Goal: Task Accomplishment & Management: Manage account settings

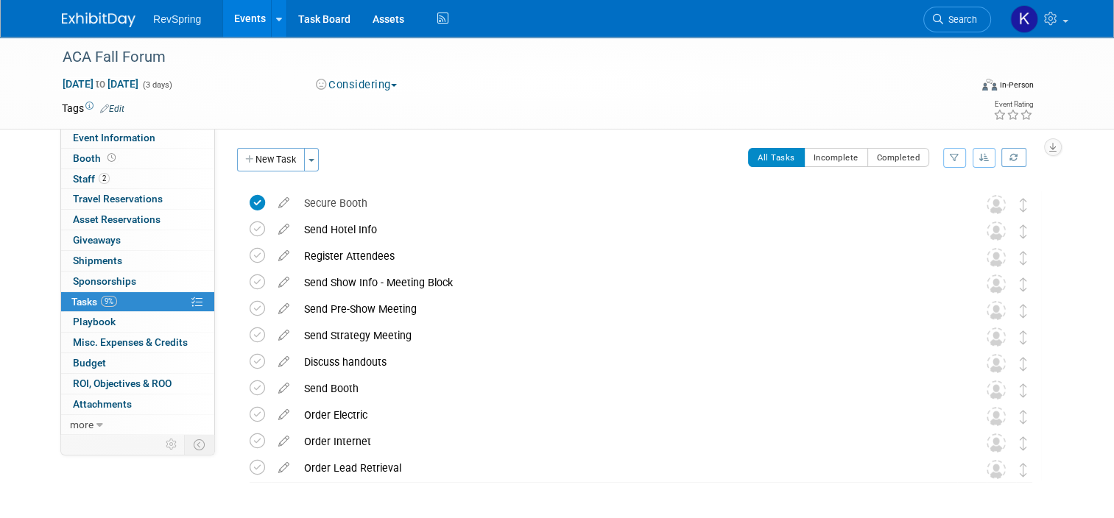
click at [248, 17] on link "Events" at bounding box center [250, 18] width 54 height 37
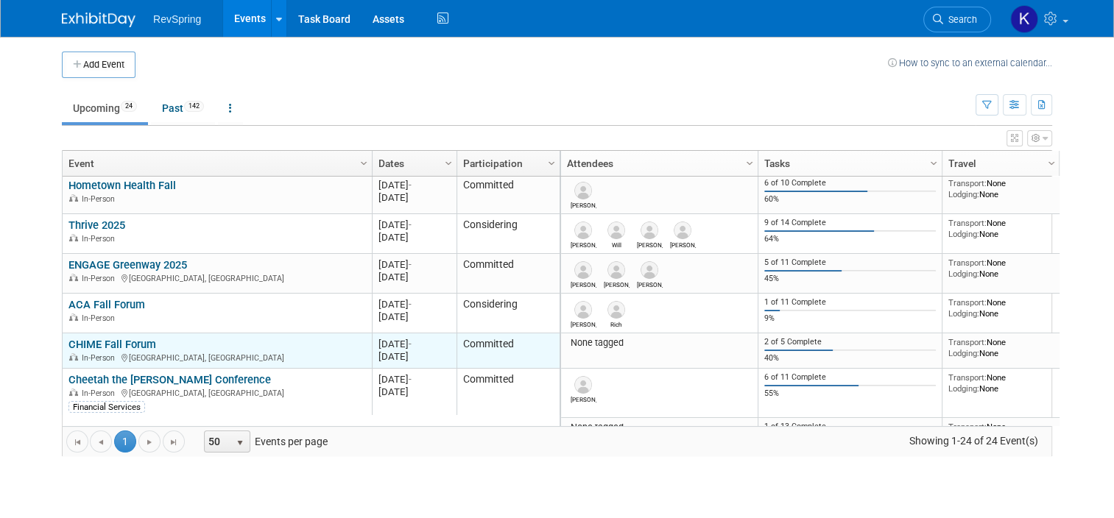
click at [95, 345] on link "CHIME Fall Forum" at bounding box center [112, 344] width 88 height 13
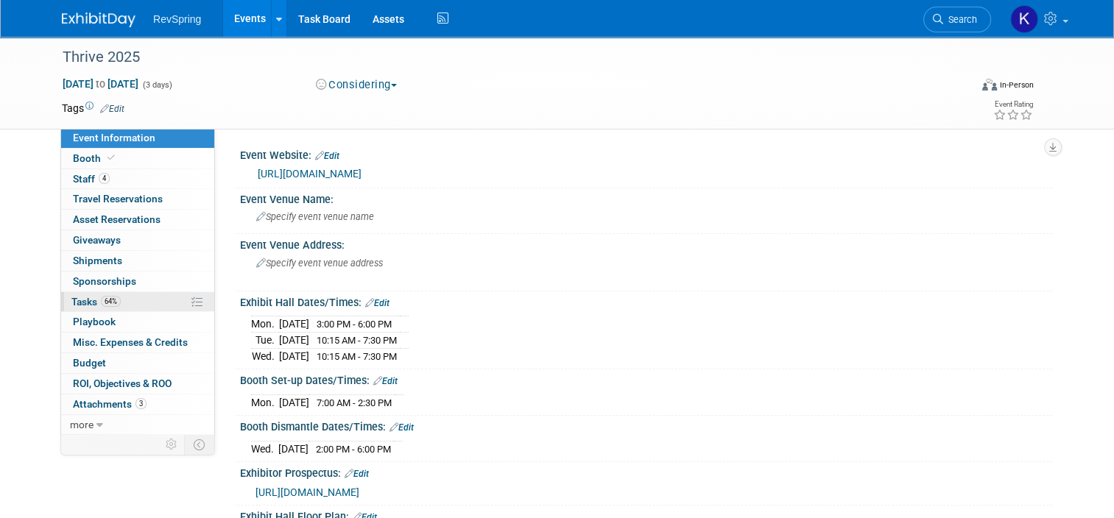
click at [101, 300] on span "64%" at bounding box center [111, 301] width 20 height 11
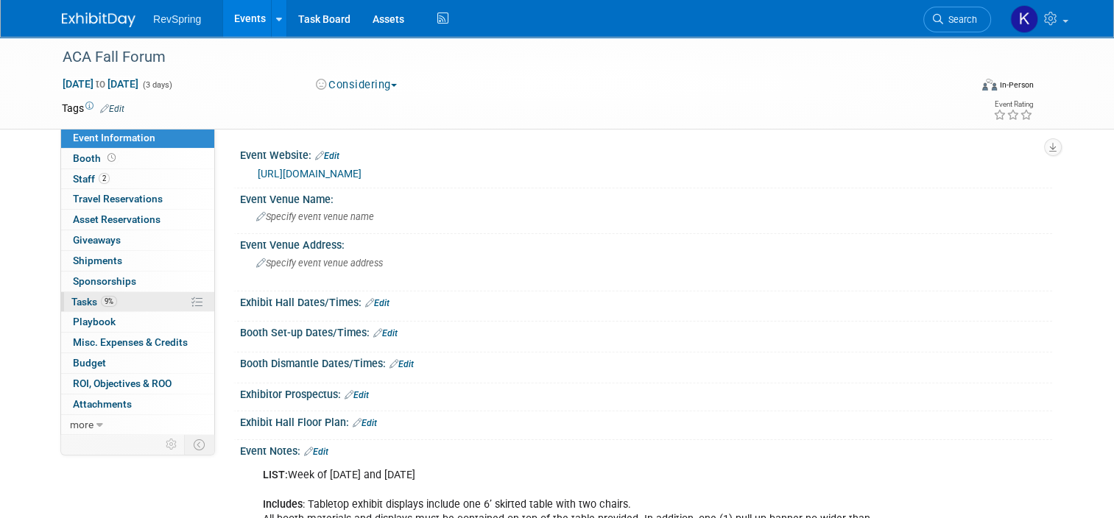
click at [125, 295] on link "9% Tasks 9%" at bounding box center [137, 302] width 153 height 20
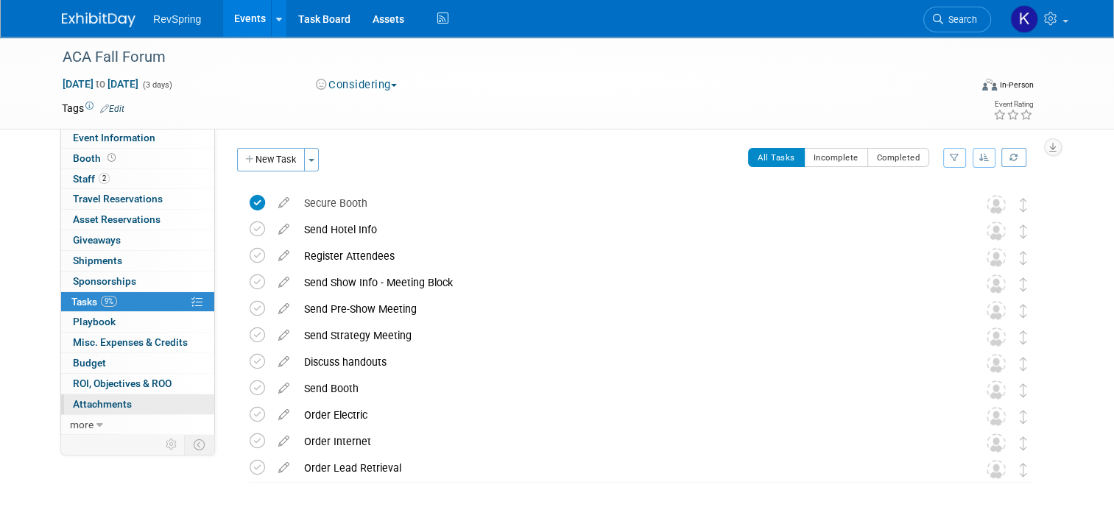
click at [112, 403] on span "Attachments 0" at bounding box center [102, 404] width 59 height 12
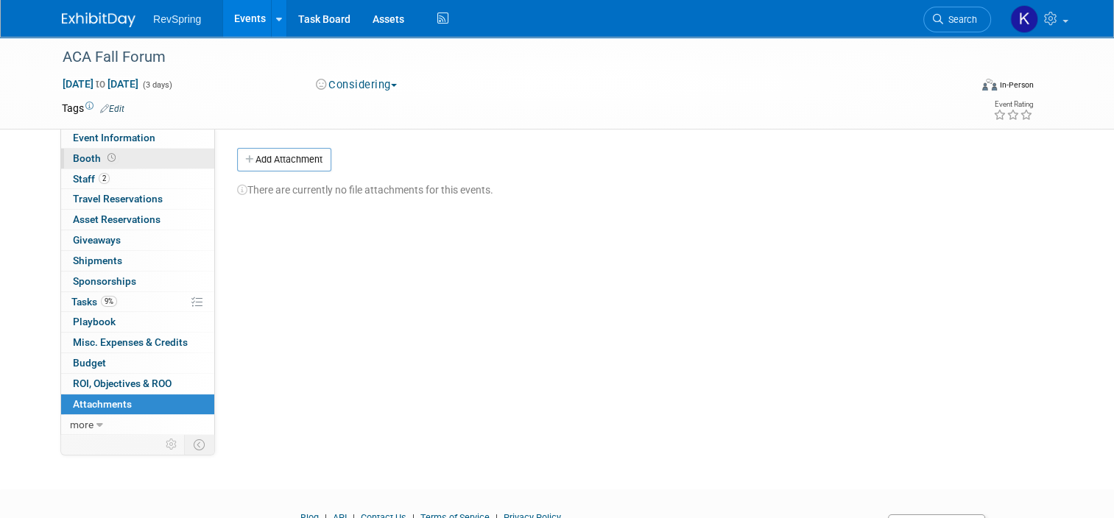
click at [127, 160] on link "Booth" at bounding box center [137, 159] width 153 height 20
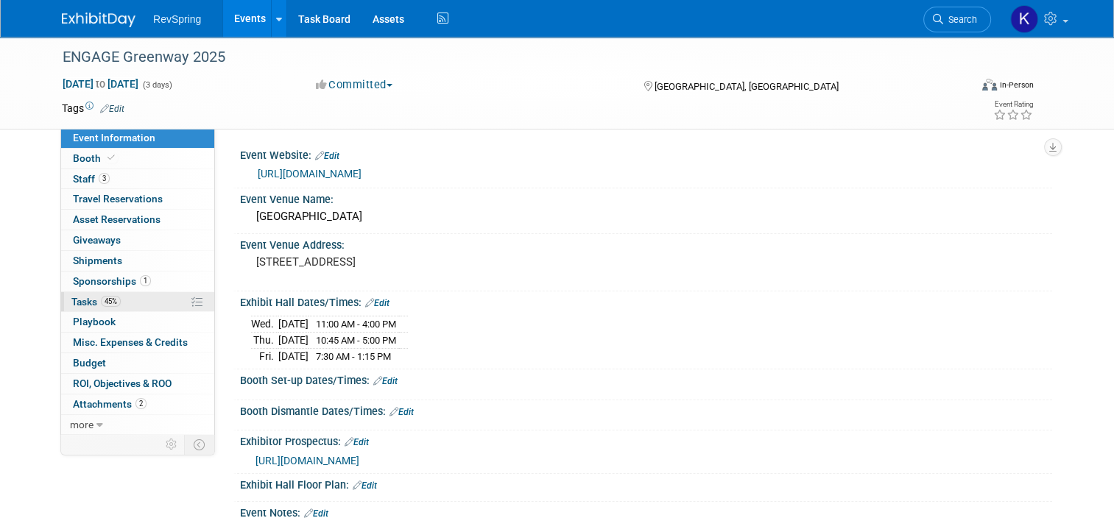
click at [101, 303] on span "45%" at bounding box center [111, 301] width 20 height 11
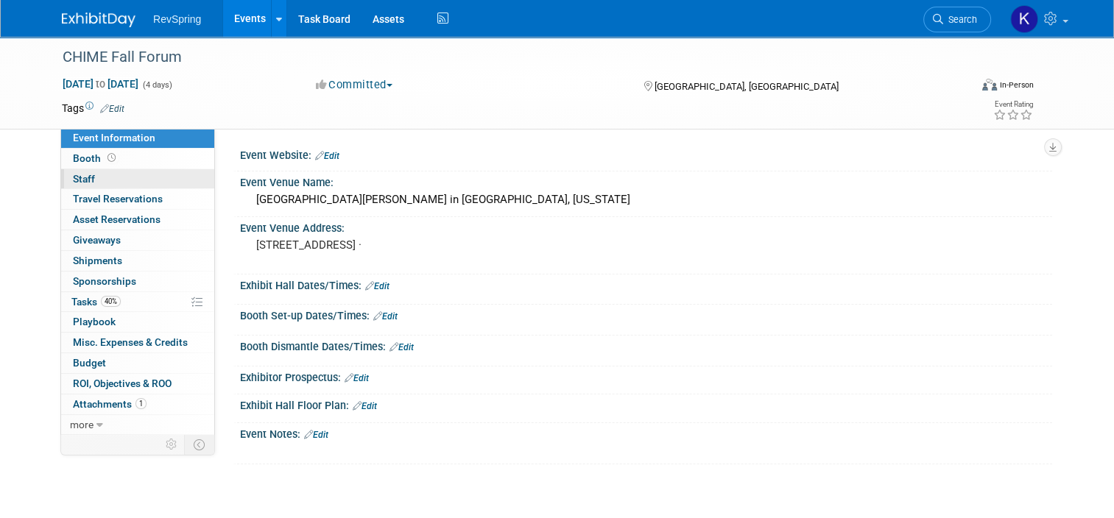
click at [107, 174] on link "0 Staff 0" at bounding box center [137, 179] width 153 height 20
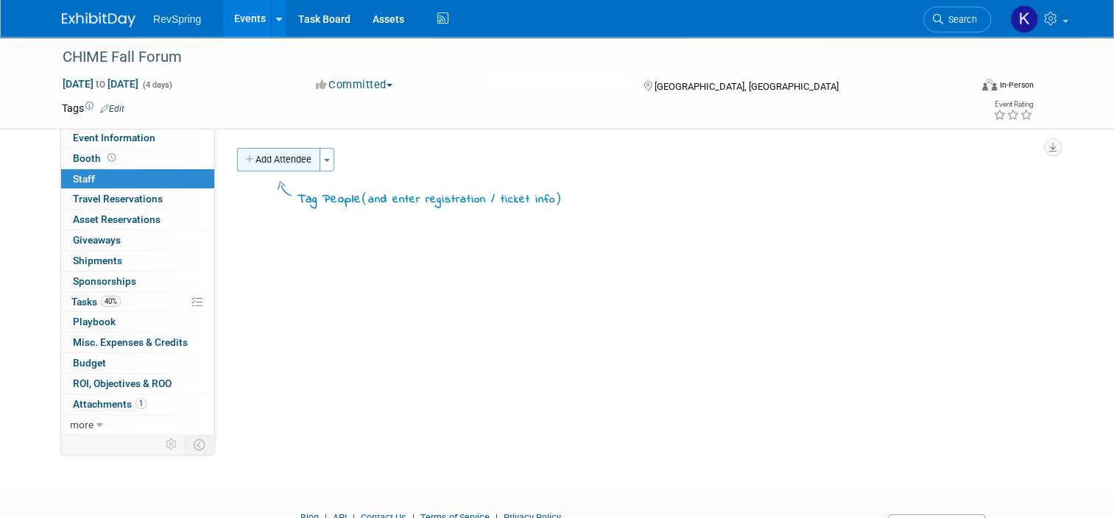
click at [267, 168] on button "Add Attendee" at bounding box center [278, 160] width 83 height 24
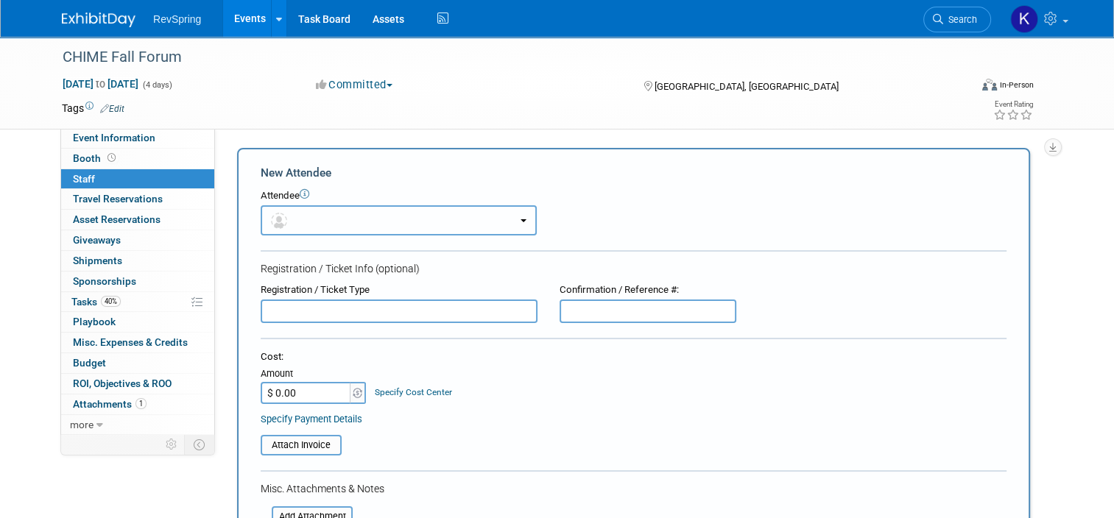
click at [287, 209] on button "button" at bounding box center [399, 220] width 276 height 30
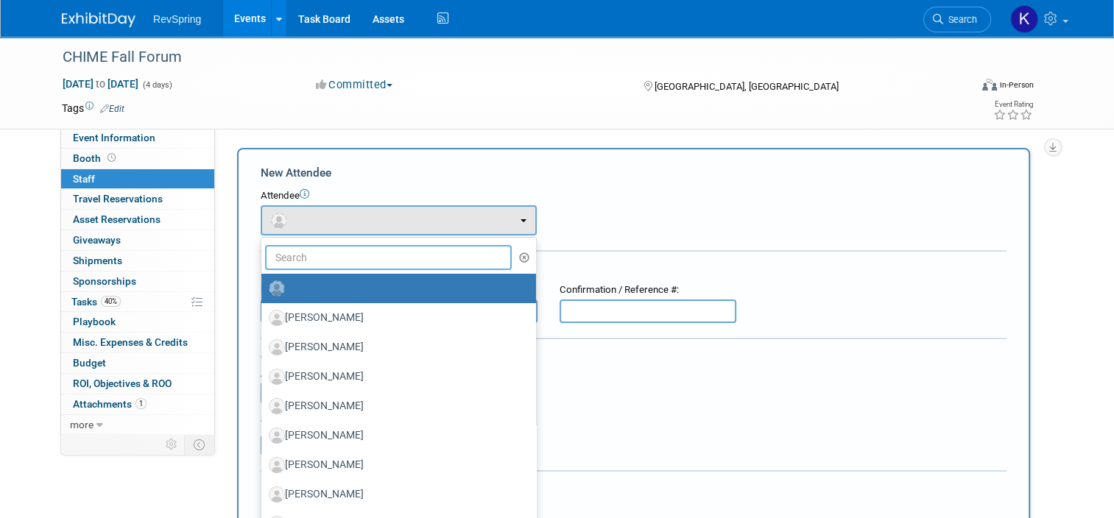
click at [303, 253] on input "text" at bounding box center [388, 257] width 247 height 25
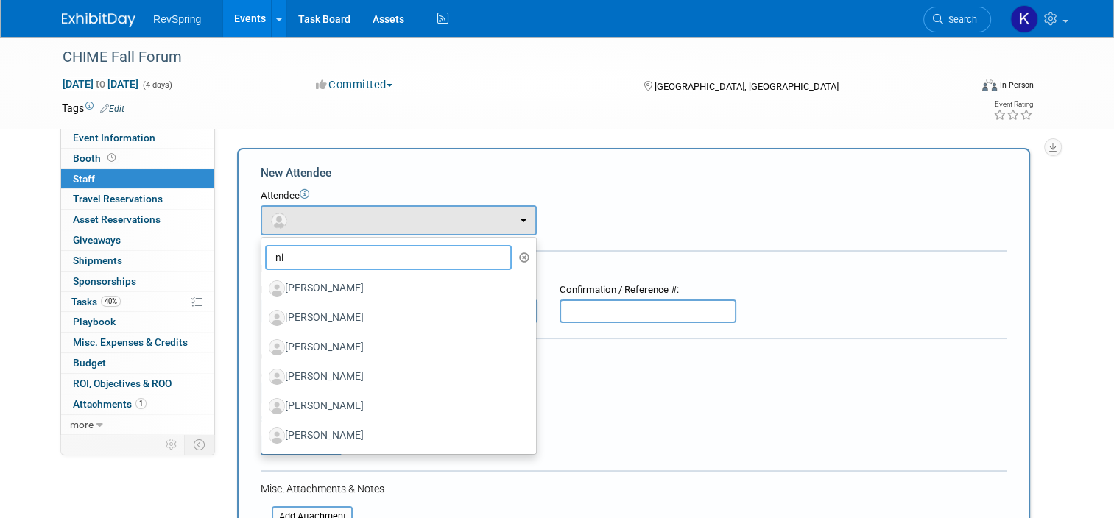
type input "nic"
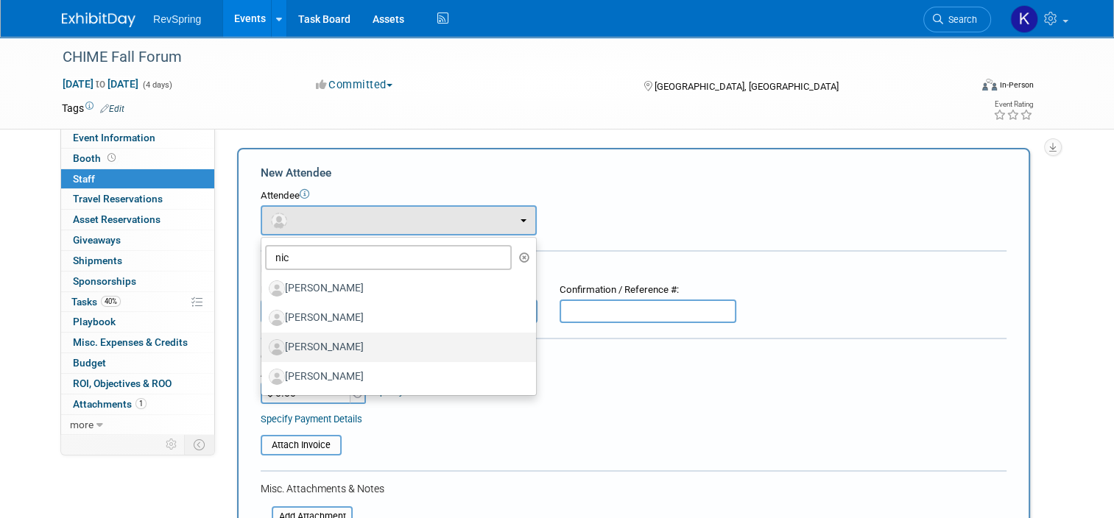
click at [321, 350] on label "[PERSON_NAME]" at bounding box center [395, 348] width 253 height 24
click at [264, 350] on input "[PERSON_NAME]" at bounding box center [259, 346] width 10 height 10
select select "06c97869-433c-4337-86c8-bc66dc62b128"
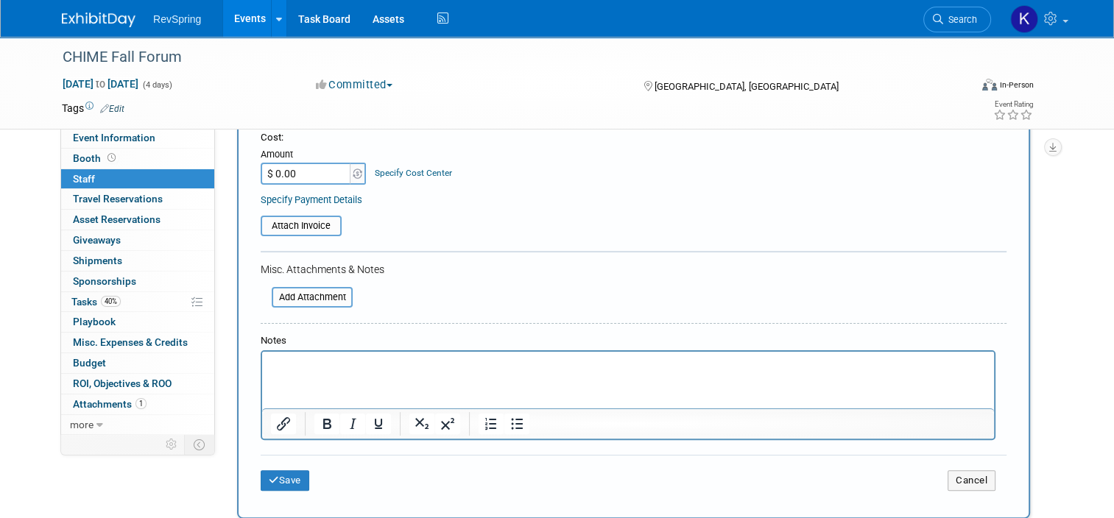
scroll to position [265, 0]
click at [275, 475] on button "Save" at bounding box center [285, 482] width 49 height 21
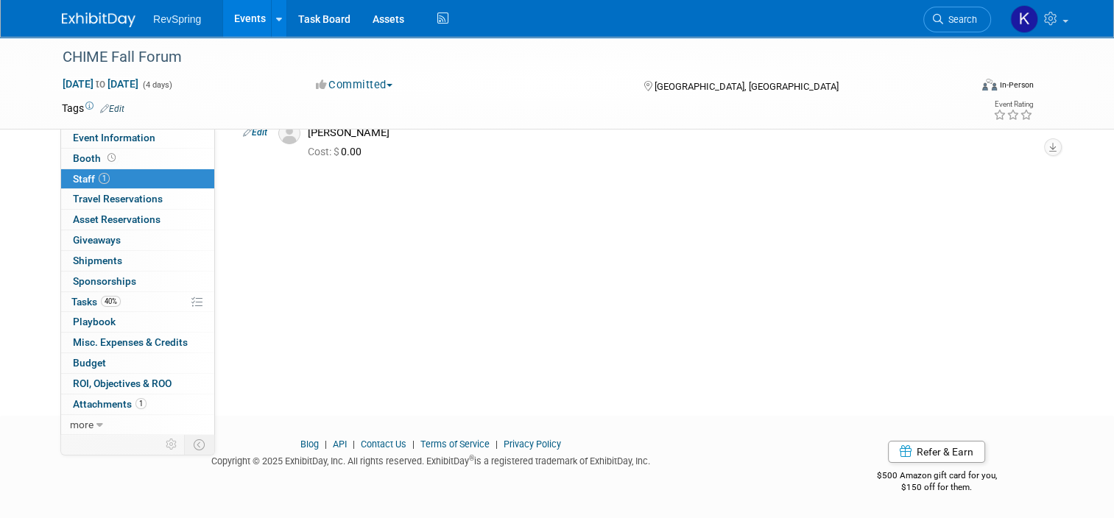
scroll to position [0, 0]
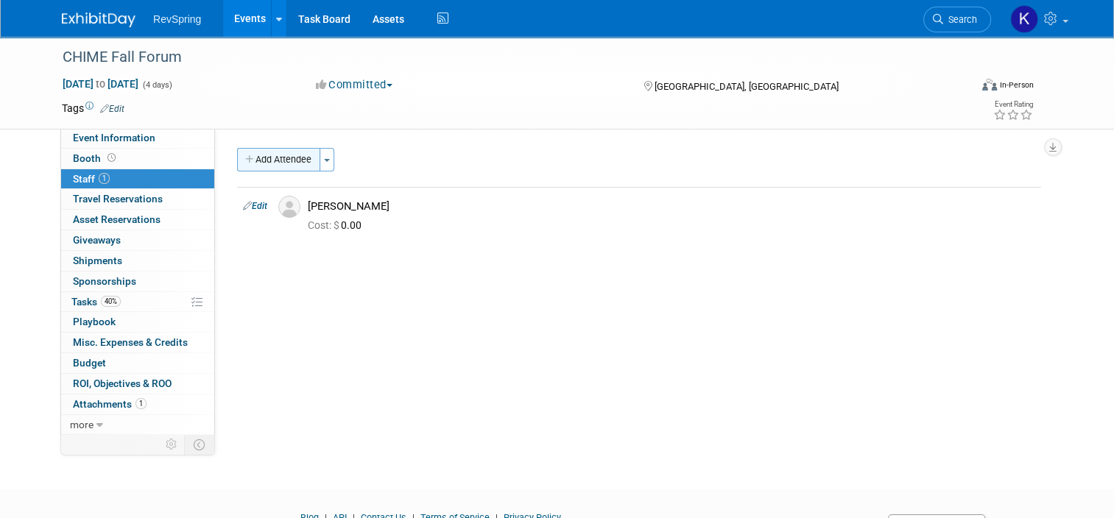
click at [269, 164] on button "Add Attendee" at bounding box center [278, 160] width 83 height 24
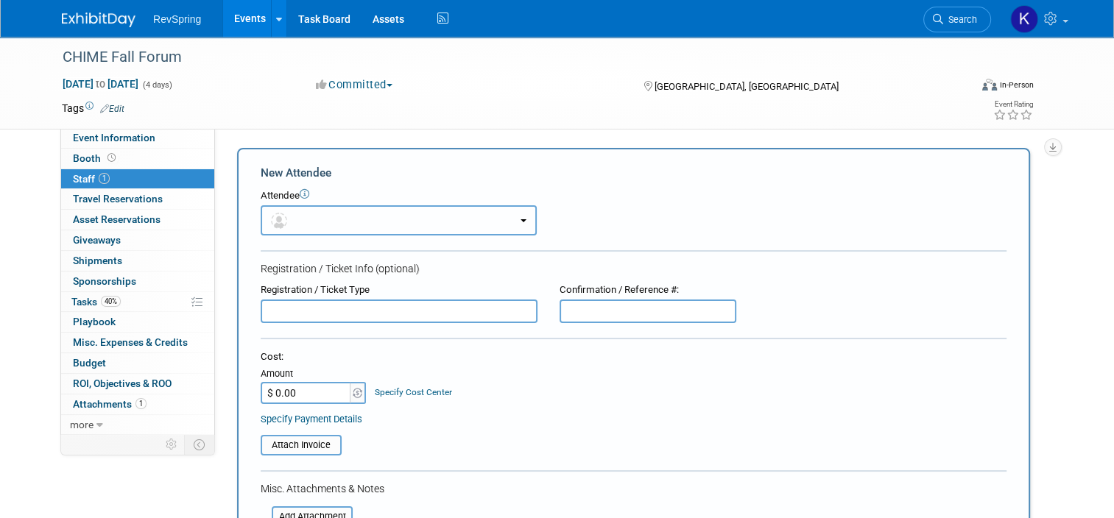
click at [288, 215] on button "button" at bounding box center [399, 220] width 276 height 30
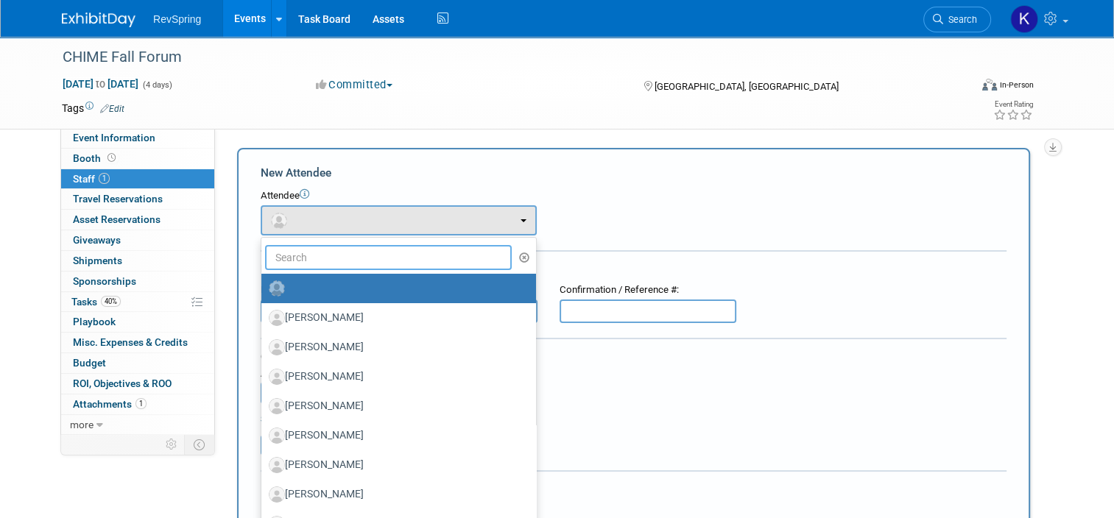
click at [292, 253] on input "text" at bounding box center [388, 257] width 247 height 25
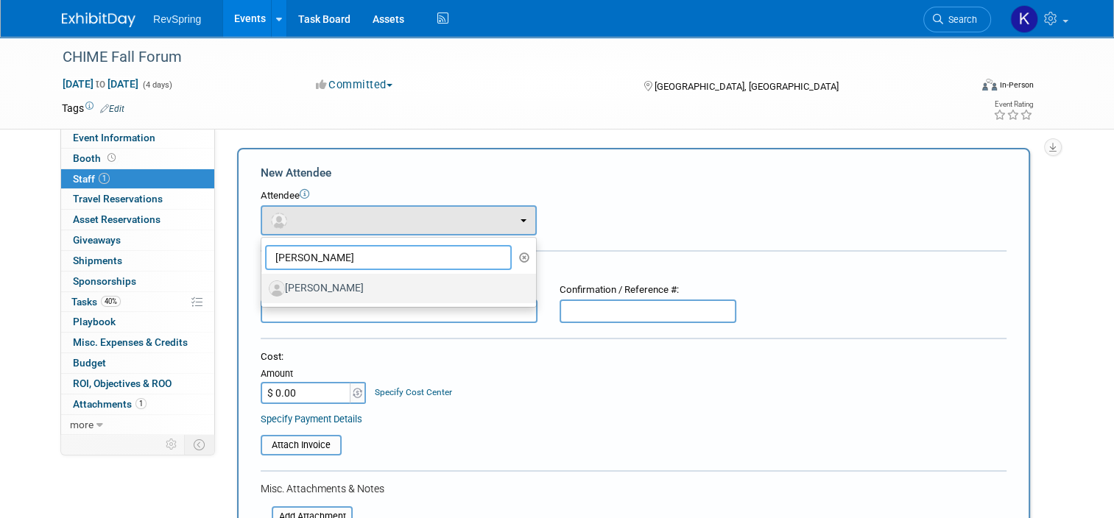
type input "nick"
click at [298, 279] on label "Nick Nunez" at bounding box center [395, 289] width 253 height 24
click at [264, 282] on input "Nick Nunez" at bounding box center [259, 287] width 10 height 10
select select "885a6403-eb1f-4abd-a6f8-cf267aa2fdd5"
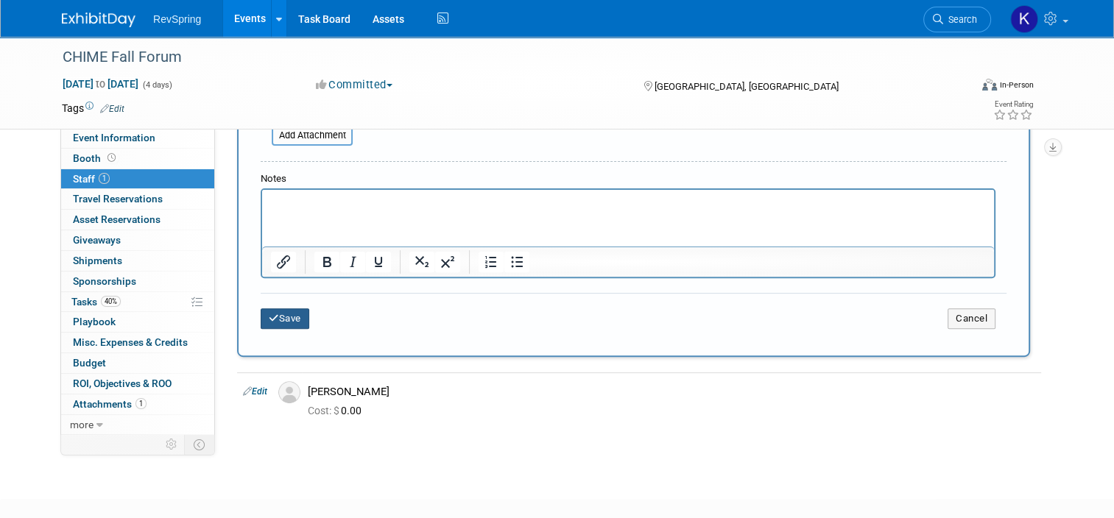
click at [280, 313] on button "Save" at bounding box center [285, 318] width 49 height 21
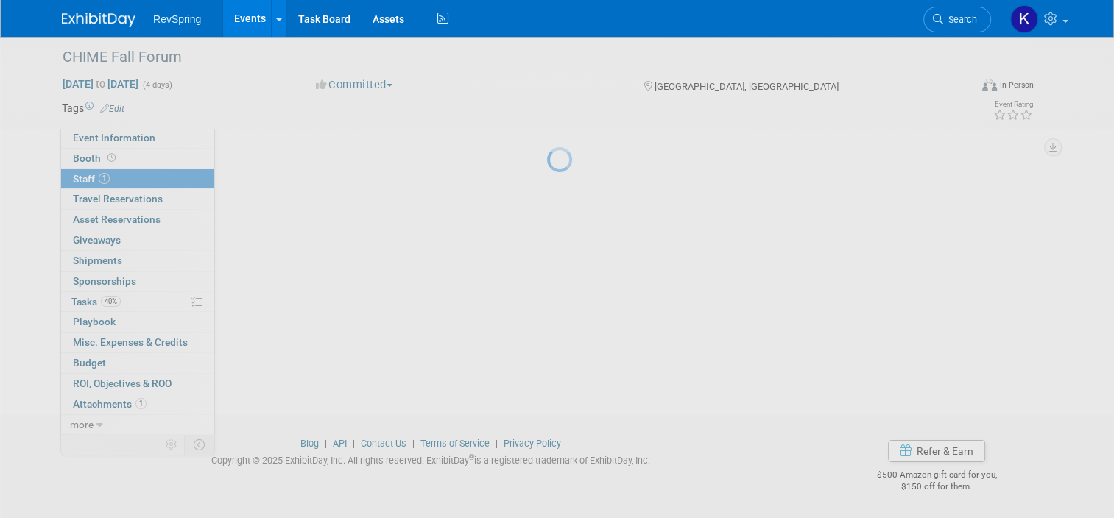
scroll to position [74, 0]
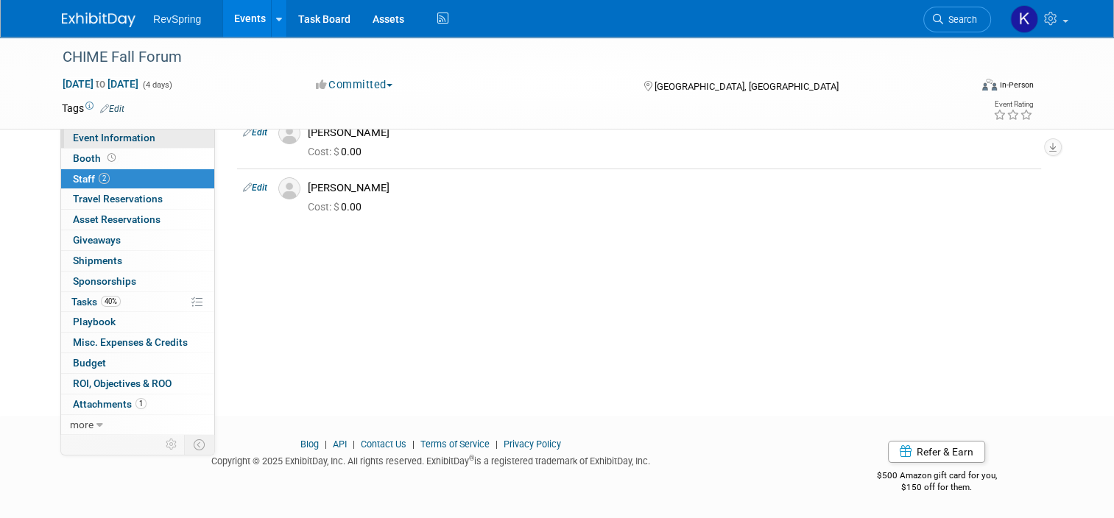
click at [140, 138] on span "Event Information" at bounding box center [114, 138] width 82 height 12
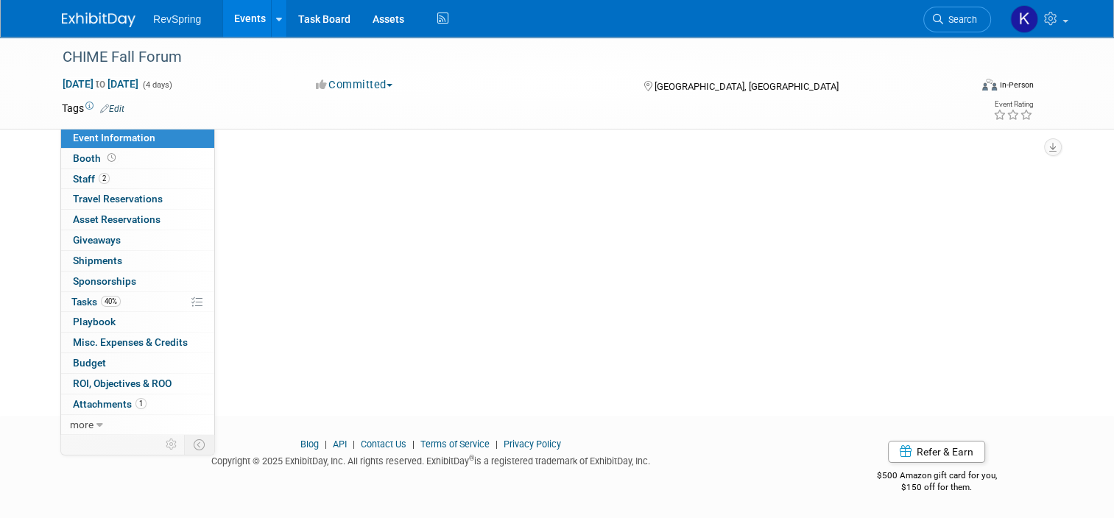
scroll to position [0, 0]
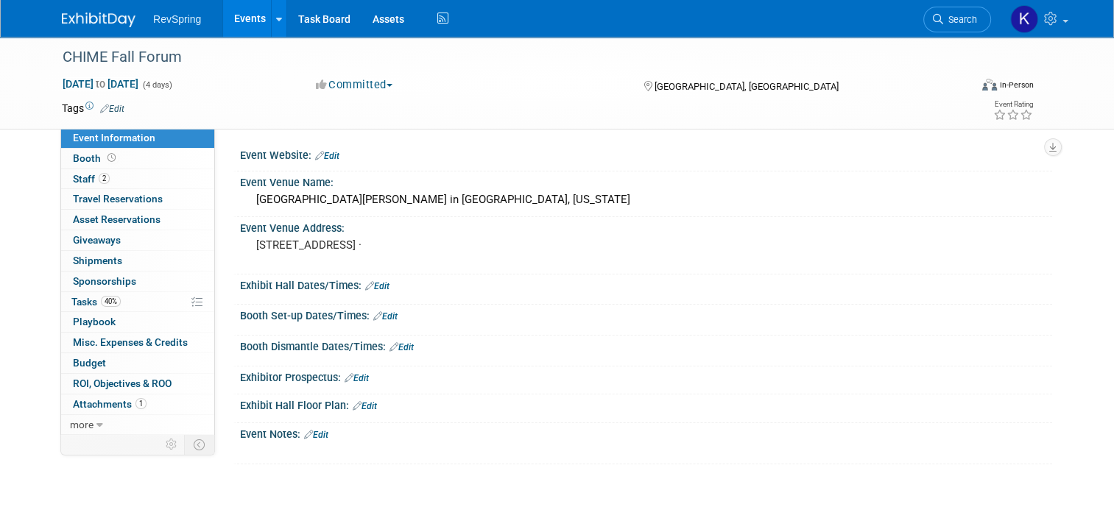
click at [223, 18] on link "Events" at bounding box center [250, 18] width 54 height 37
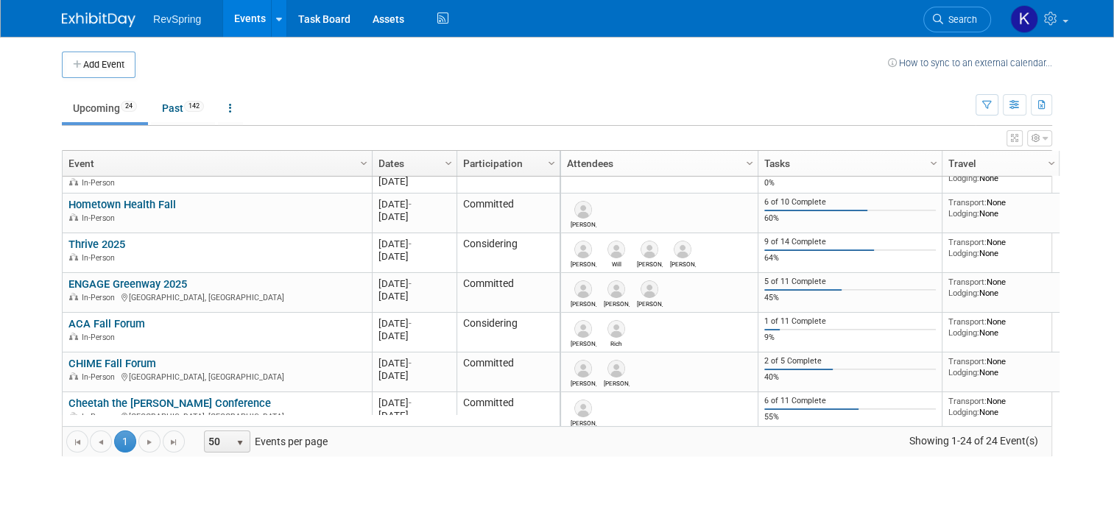
scroll to position [833, 0]
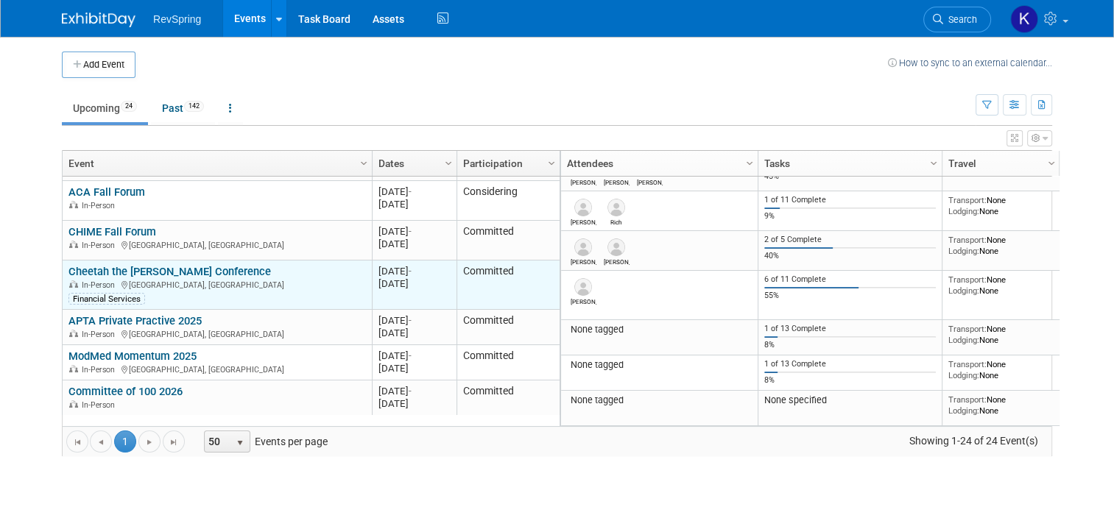
click at [156, 268] on link "Cheetah the [PERSON_NAME] Conference" at bounding box center [169, 271] width 202 height 13
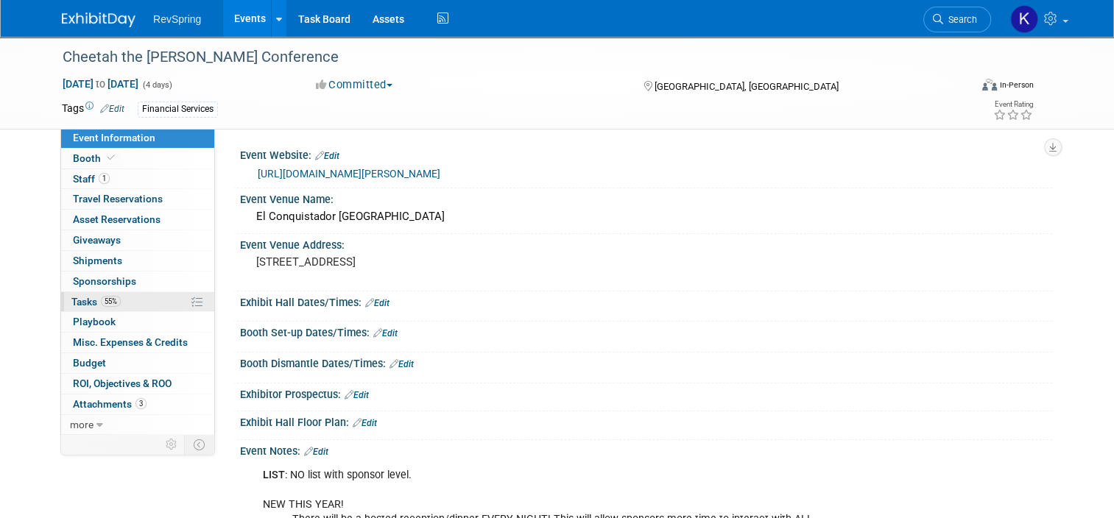
click at [110, 306] on span "Tasks 55%" at bounding box center [95, 302] width 49 height 12
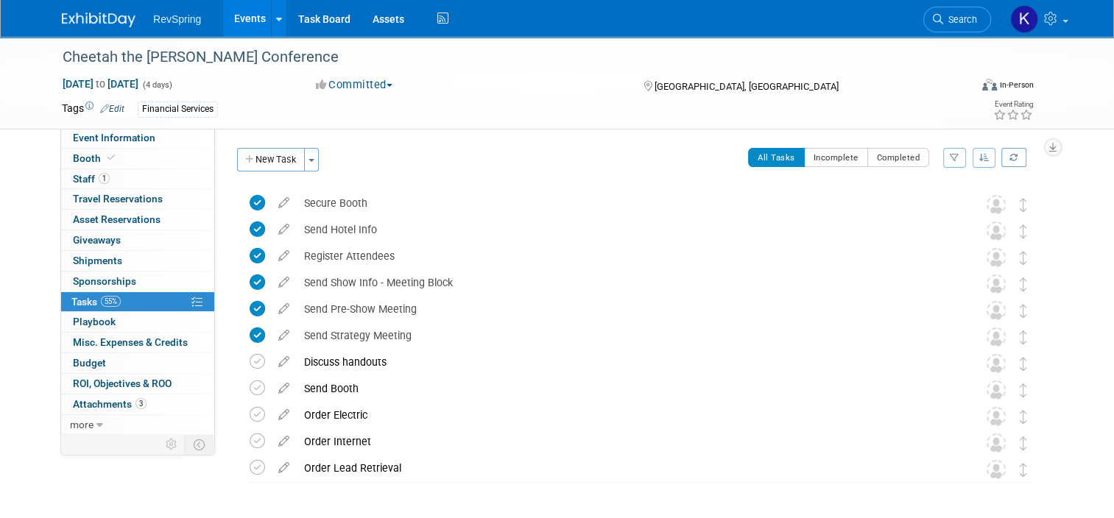
click at [232, 18] on link "Events" at bounding box center [250, 18] width 54 height 37
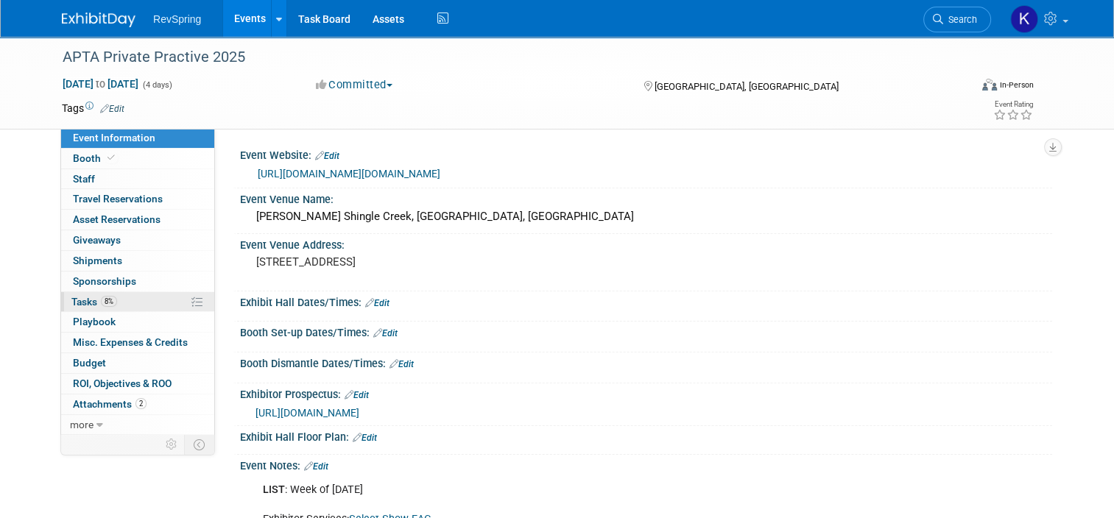
click at [130, 303] on link "8% Tasks 8%" at bounding box center [137, 302] width 153 height 20
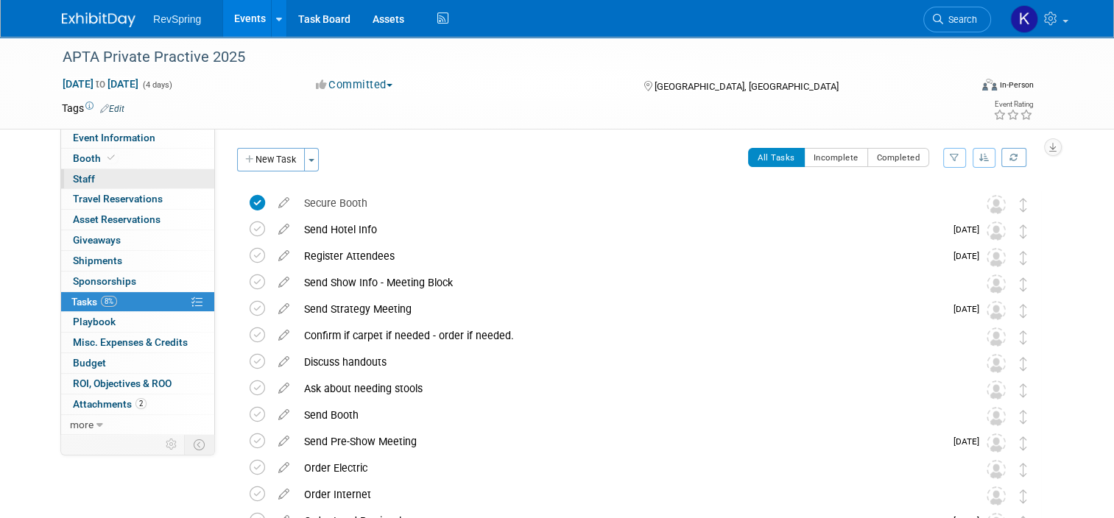
click at [128, 177] on link "0 Staff 0" at bounding box center [137, 179] width 153 height 20
